Goal: Transaction & Acquisition: Purchase product/service

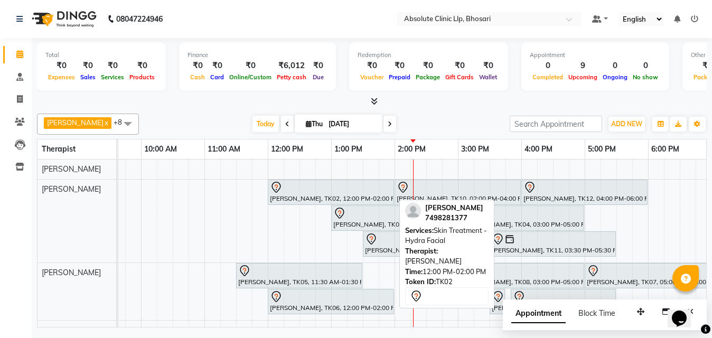
click at [293, 193] on div at bounding box center [331, 187] width 122 height 13
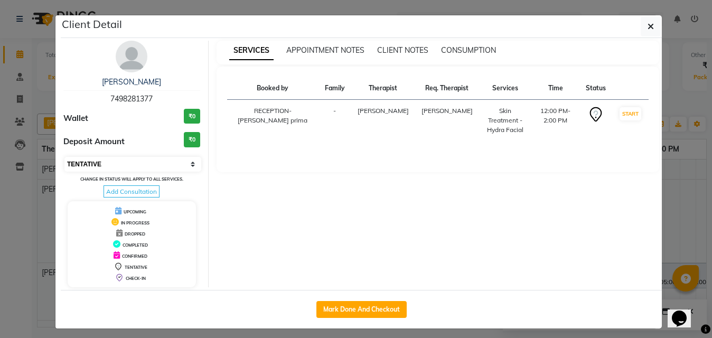
click at [156, 165] on select "Select IN SERVICE CONFIRMED TENTATIVE CHECK IN MARK DONE DROPPED UPCOMING" at bounding box center [132, 164] width 137 height 15
select select "2"
click at [64, 157] on select "Select IN SERVICE CONFIRMED TENTATIVE CHECK IN MARK DONE DROPPED UPCOMING" at bounding box center [132, 164] width 137 height 15
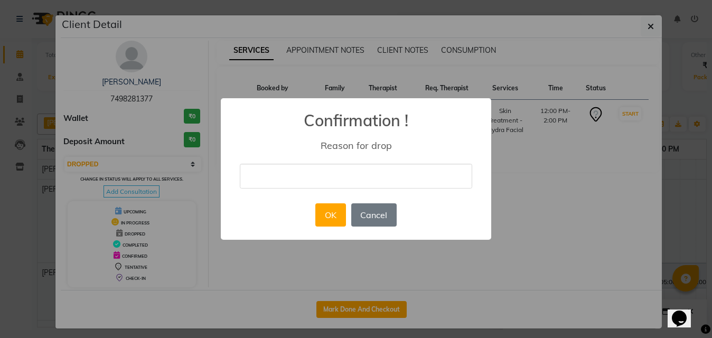
click at [330, 166] on input "text" at bounding box center [356, 176] width 232 height 25
type input "not coming"
click at [335, 215] on button "OK" at bounding box center [330, 214] width 30 height 23
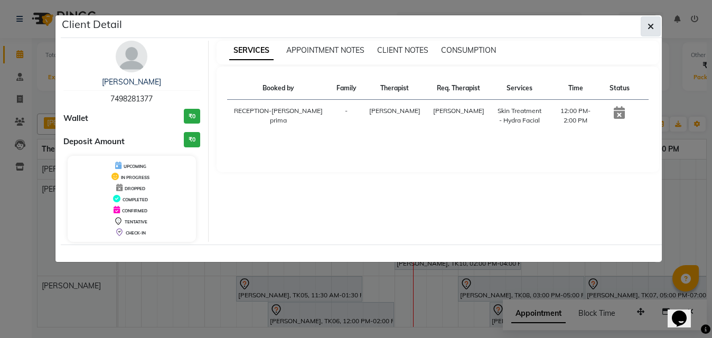
click at [658, 26] on button "button" at bounding box center [650, 26] width 20 height 20
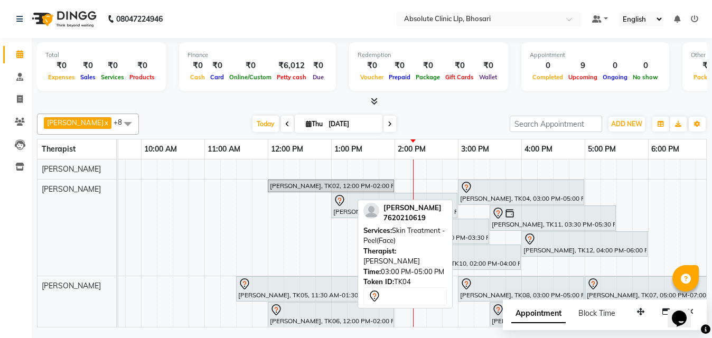
click at [478, 198] on div "[PERSON_NAME], TK04, 03:00 PM-05:00 PM, Skin Treatment - Peel(Face)" at bounding box center [521, 192] width 124 height 22
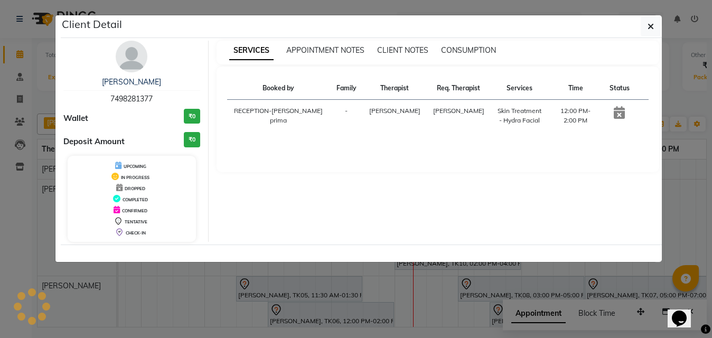
select select "7"
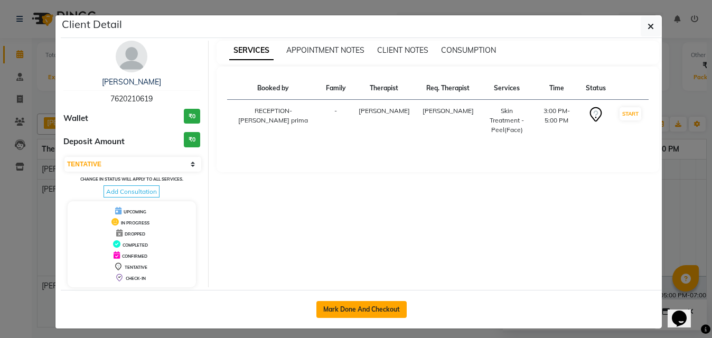
click at [380, 315] on button "Mark Done And Checkout" at bounding box center [361, 309] width 90 height 17
select select "service"
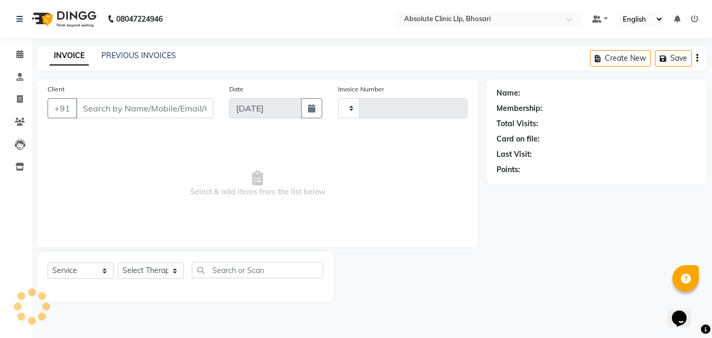
type input "2384"
select select "4706"
type input "7620210619"
select select "27986"
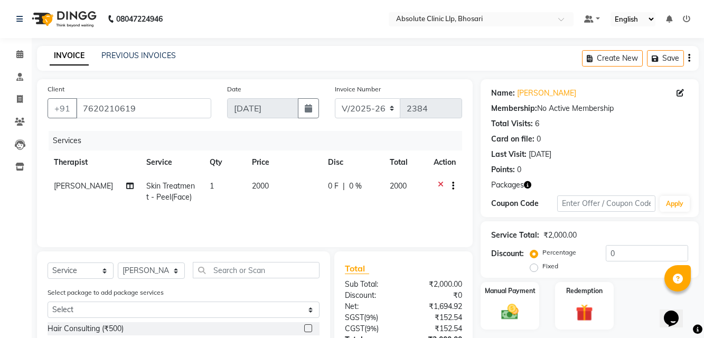
click at [630, 237] on div "Service Total: ₹2,000.00" at bounding box center [589, 235] width 197 height 11
click at [592, 321] on img at bounding box center [584, 312] width 29 height 22
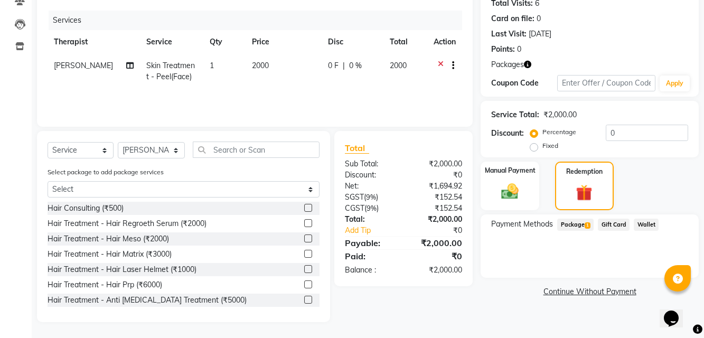
click at [574, 224] on span "Package 1" at bounding box center [575, 225] width 36 height 12
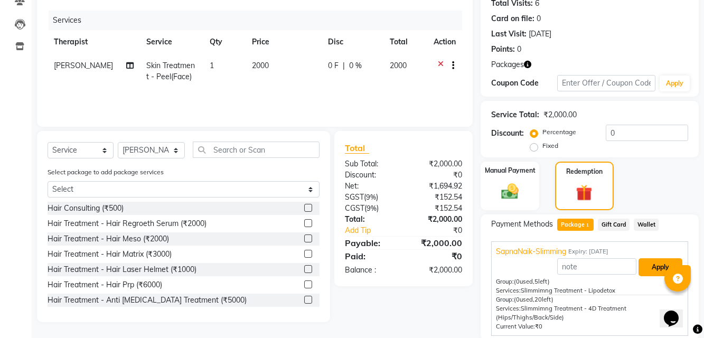
click at [653, 269] on button "Apply" at bounding box center [660, 267] width 44 height 18
type input "SapnaNaik-Slimming"
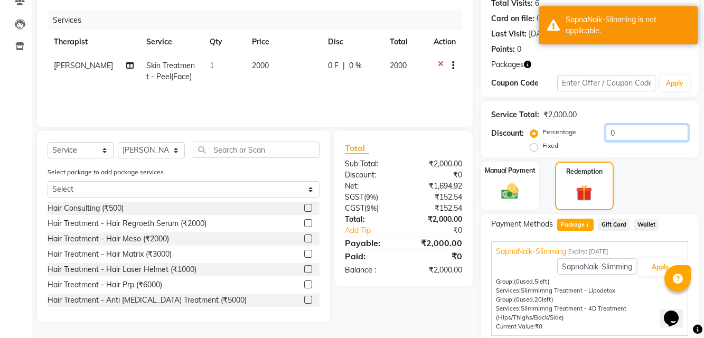
click at [618, 138] on input "0" at bounding box center [647, 133] width 82 height 16
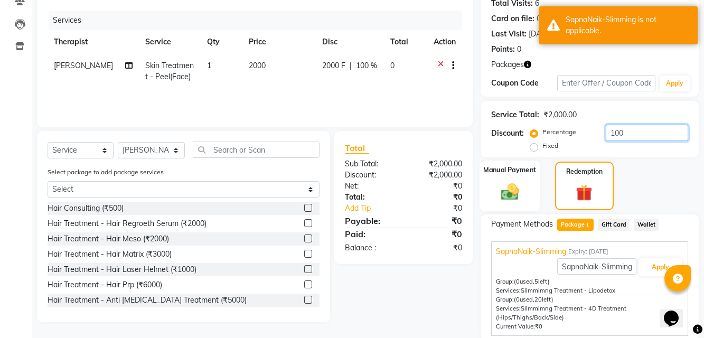
type input "100"
click at [514, 186] on img at bounding box center [509, 191] width 29 height 21
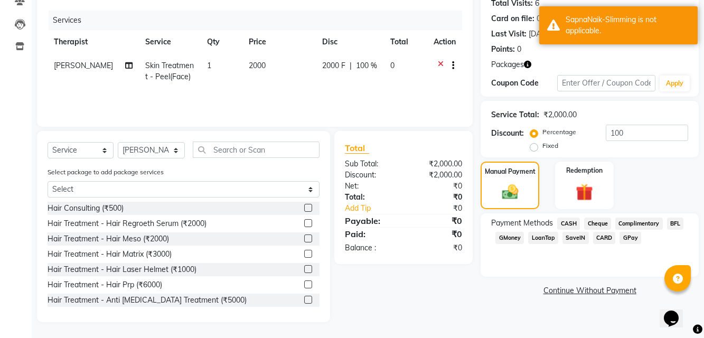
click at [578, 225] on span "CASH" at bounding box center [568, 224] width 23 height 12
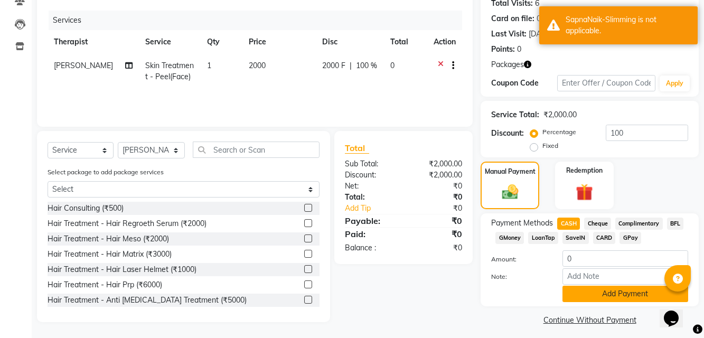
click at [605, 300] on button "Add Payment" at bounding box center [625, 294] width 126 height 16
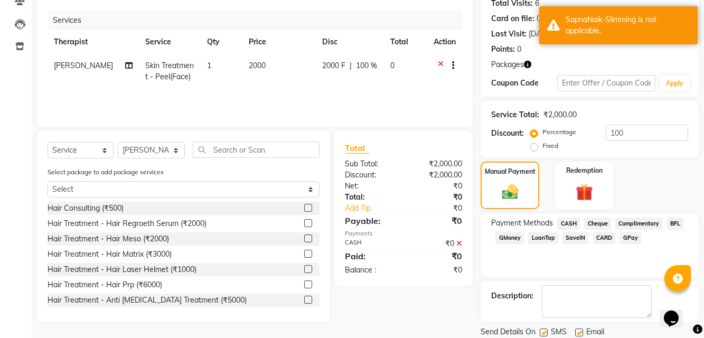
scroll to position [156, 0]
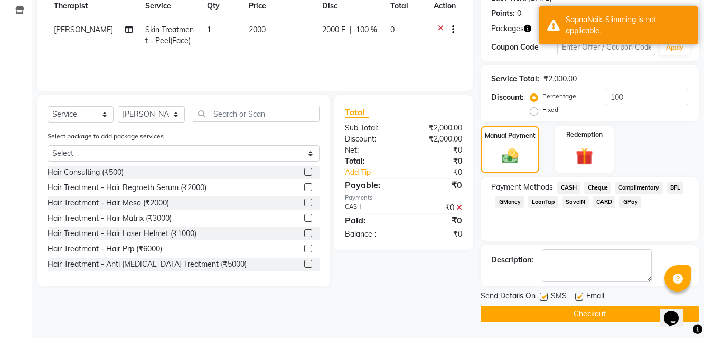
click at [606, 307] on button "Checkout" at bounding box center [589, 314] width 218 height 16
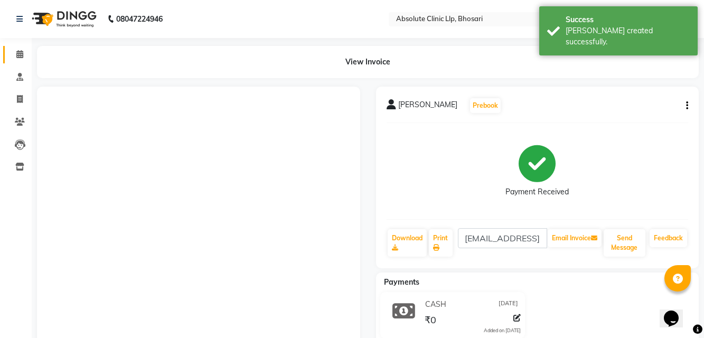
click at [21, 61] on link "Calendar" at bounding box center [15, 54] width 25 height 17
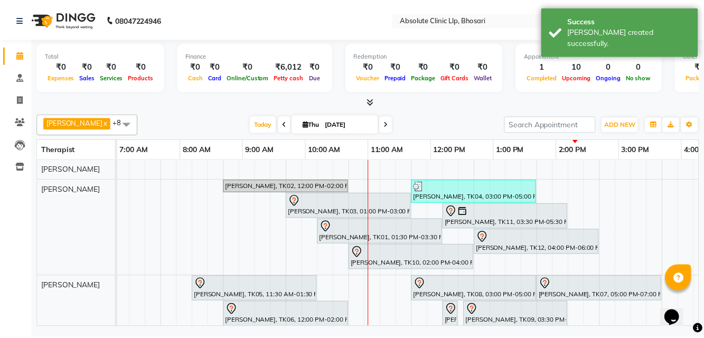
scroll to position [0, 210]
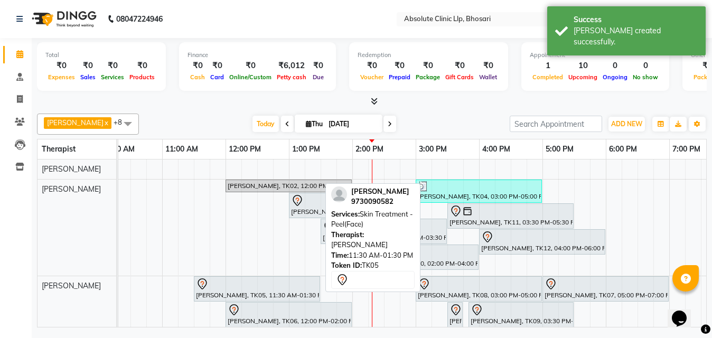
click at [300, 288] on div at bounding box center [257, 284] width 122 height 13
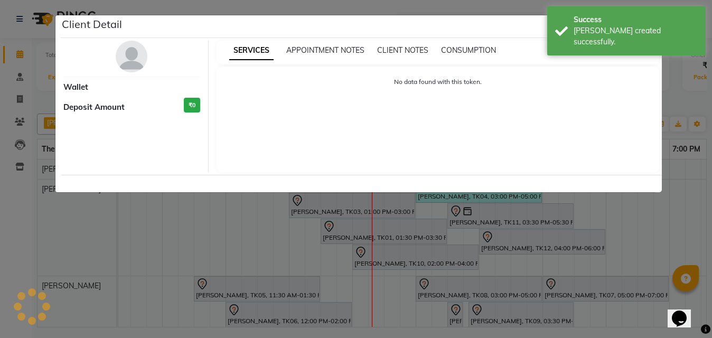
select select "7"
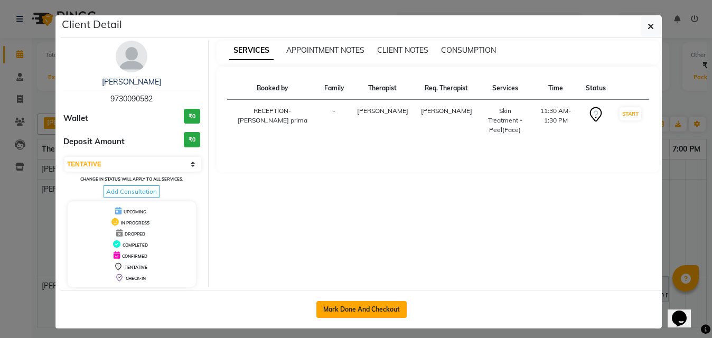
click at [358, 310] on button "Mark Done And Checkout" at bounding box center [361, 309] width 90 height 17
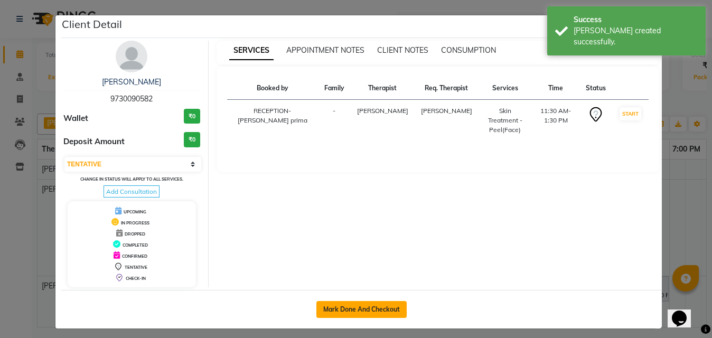
select select "service"
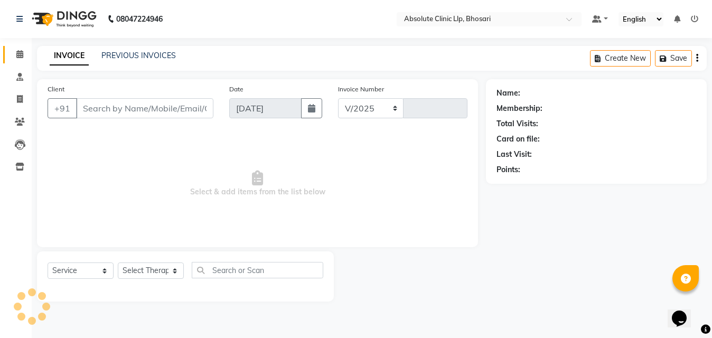
select select "4706"
type input "2385"
type input "9730090582"
select select "27987"
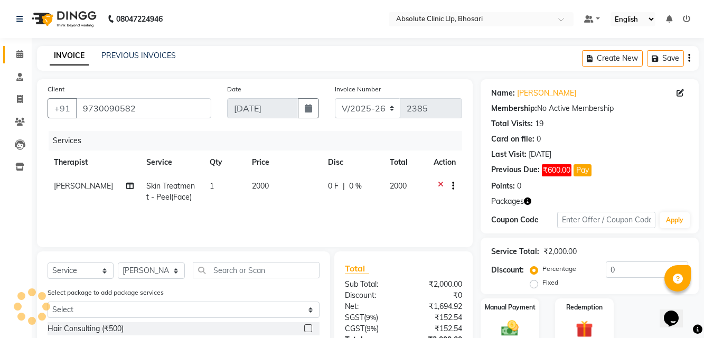
scroll to position [120, 0]
